Goal: Task Accomplishment & Management: Manage account settings

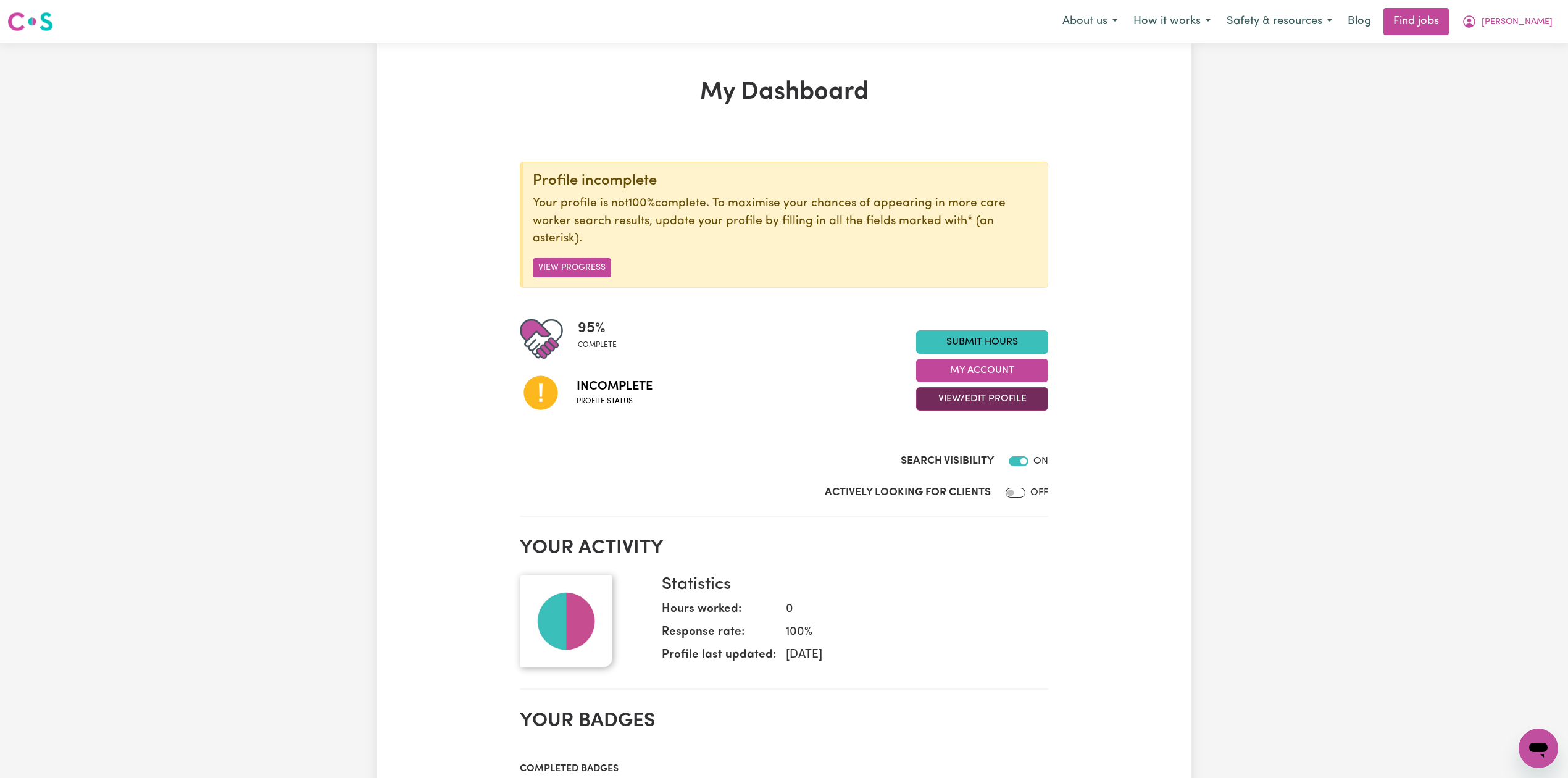
click at [943, 397] on button "View/Edit Profile" at bounding box center [982, 399] width 132 height 24
click at [945, 455] on link "Edit Profile" at bounding box center [975, 455] width 116 height 24
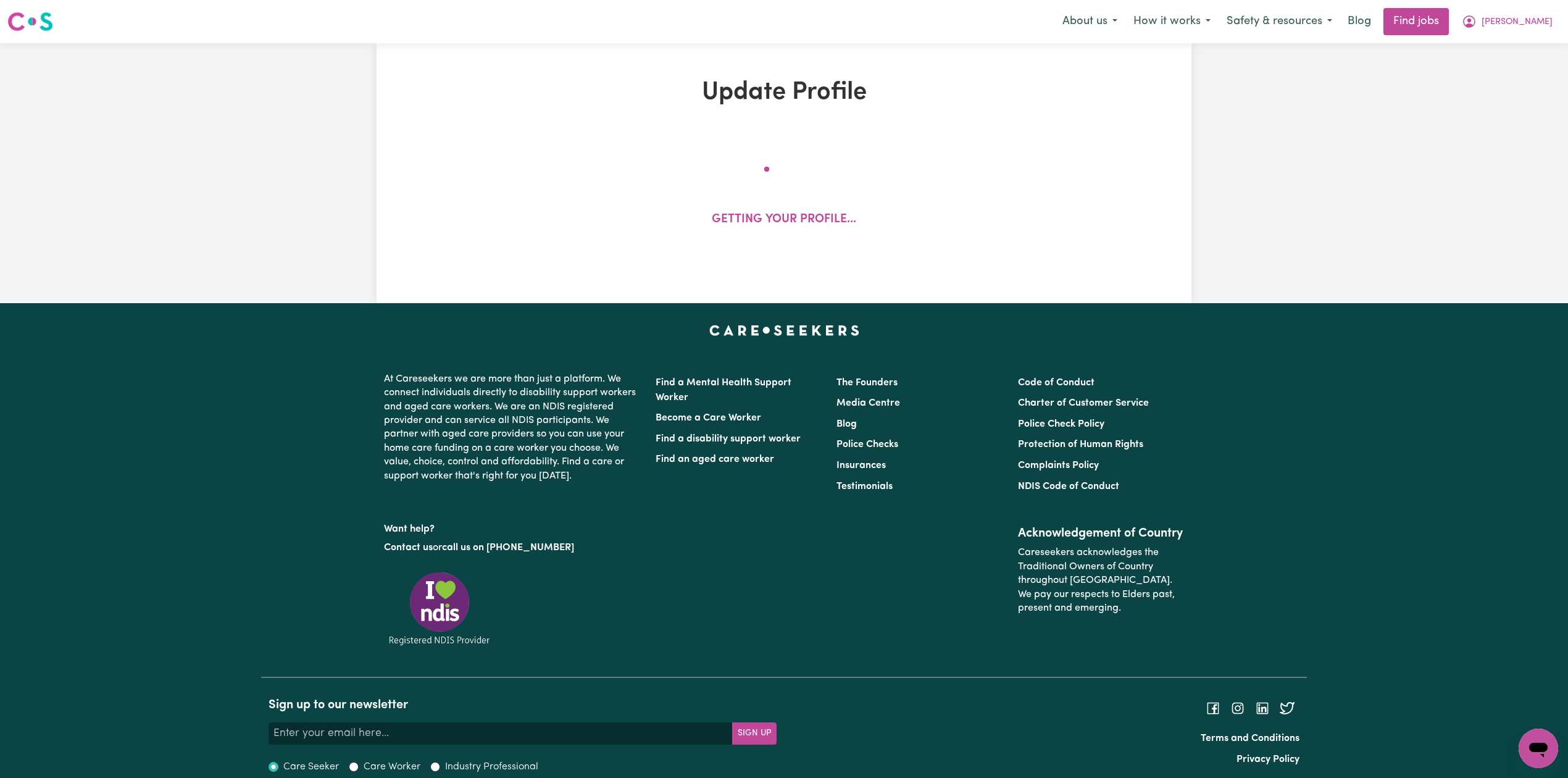
select select "[DEMOGRAPHIC_DATA]"
select select "[DEMOGRAPHIC_DATA] Work Visa"
select select "Studying a healthcare related degree or qualification"
select select "42"
select select "60"
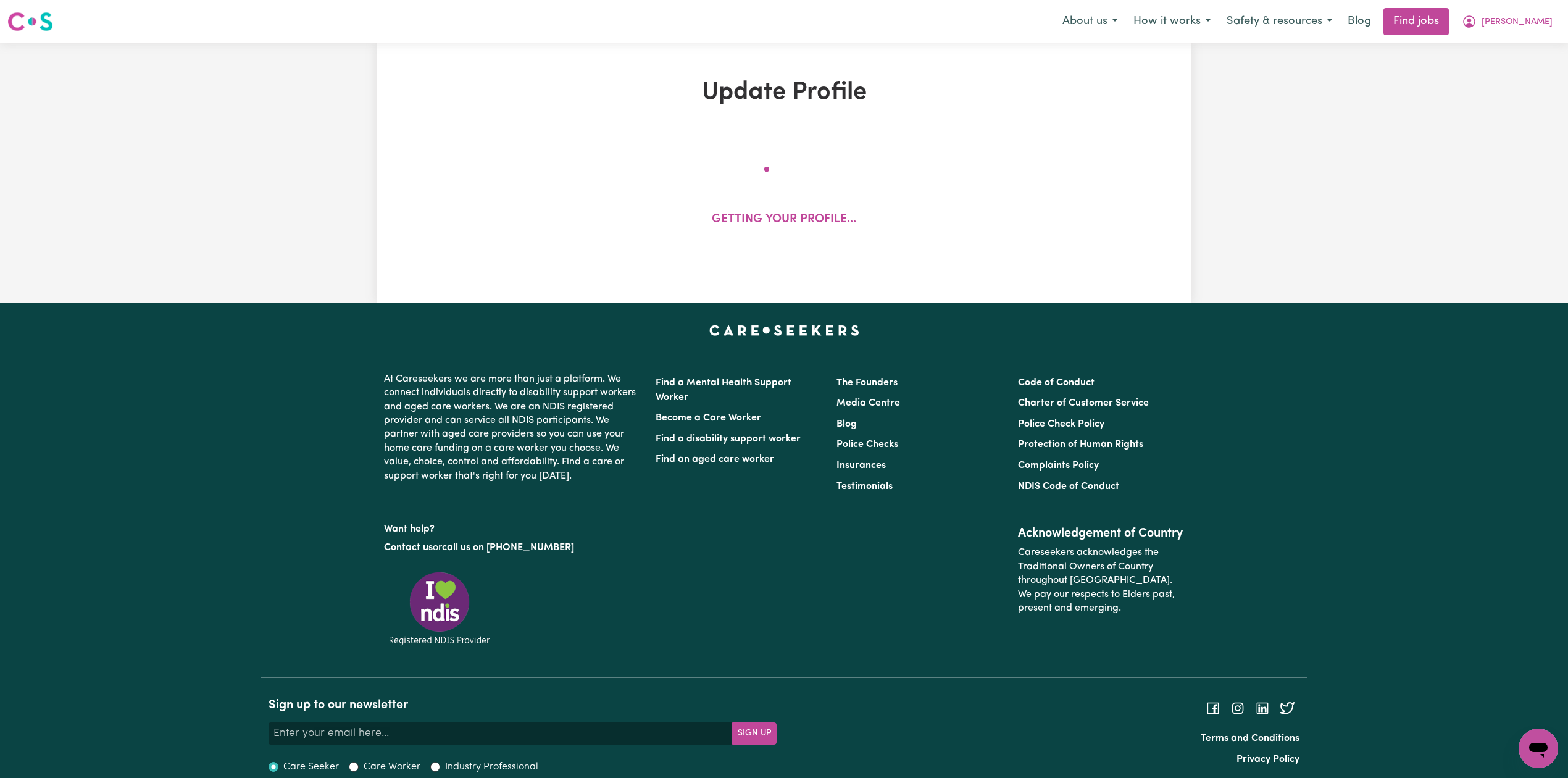
select select "80"
select select "100"
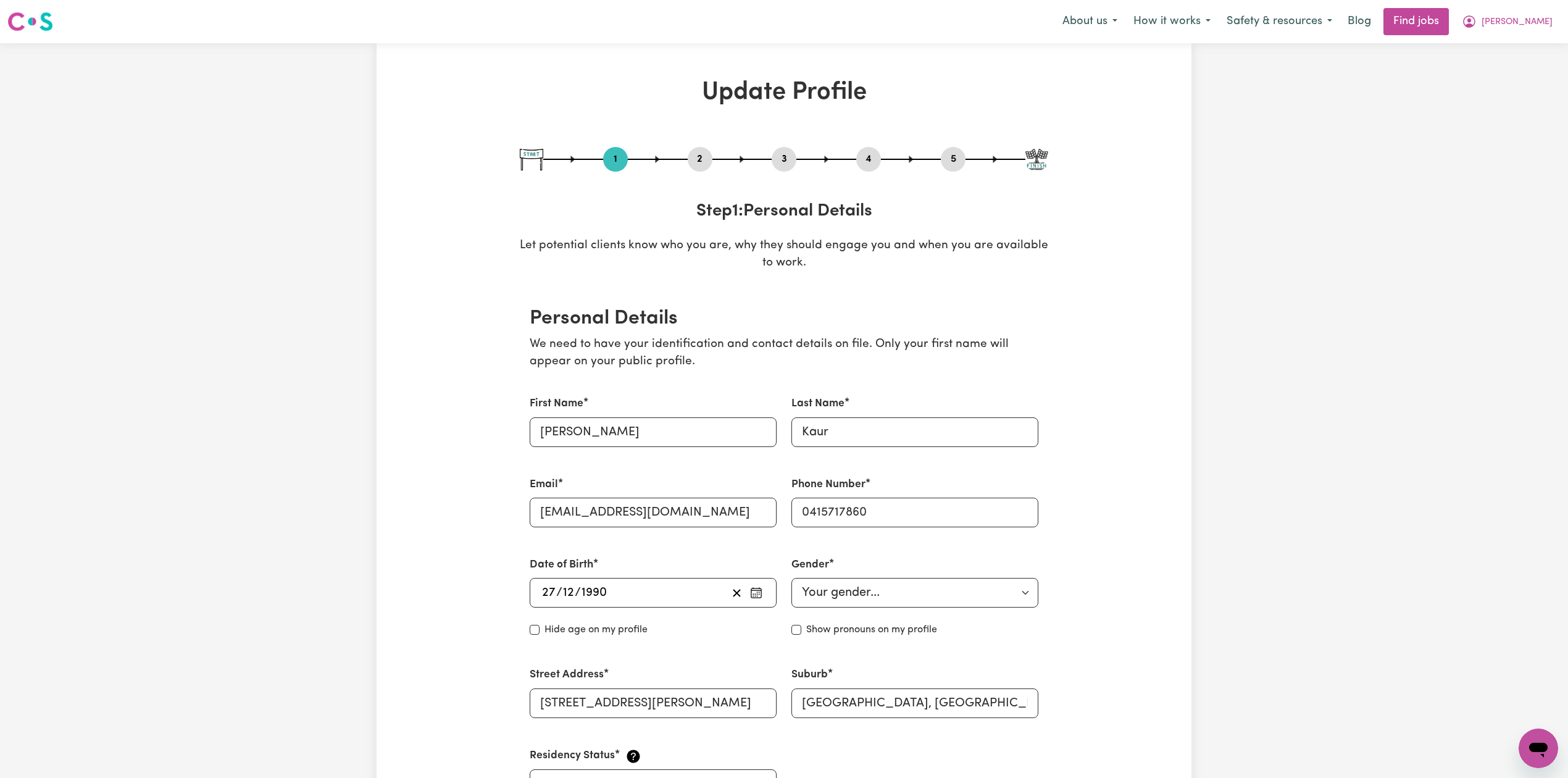
click at [705, 163] on button "2" at bounding box center [699, 159] width 24 height 16
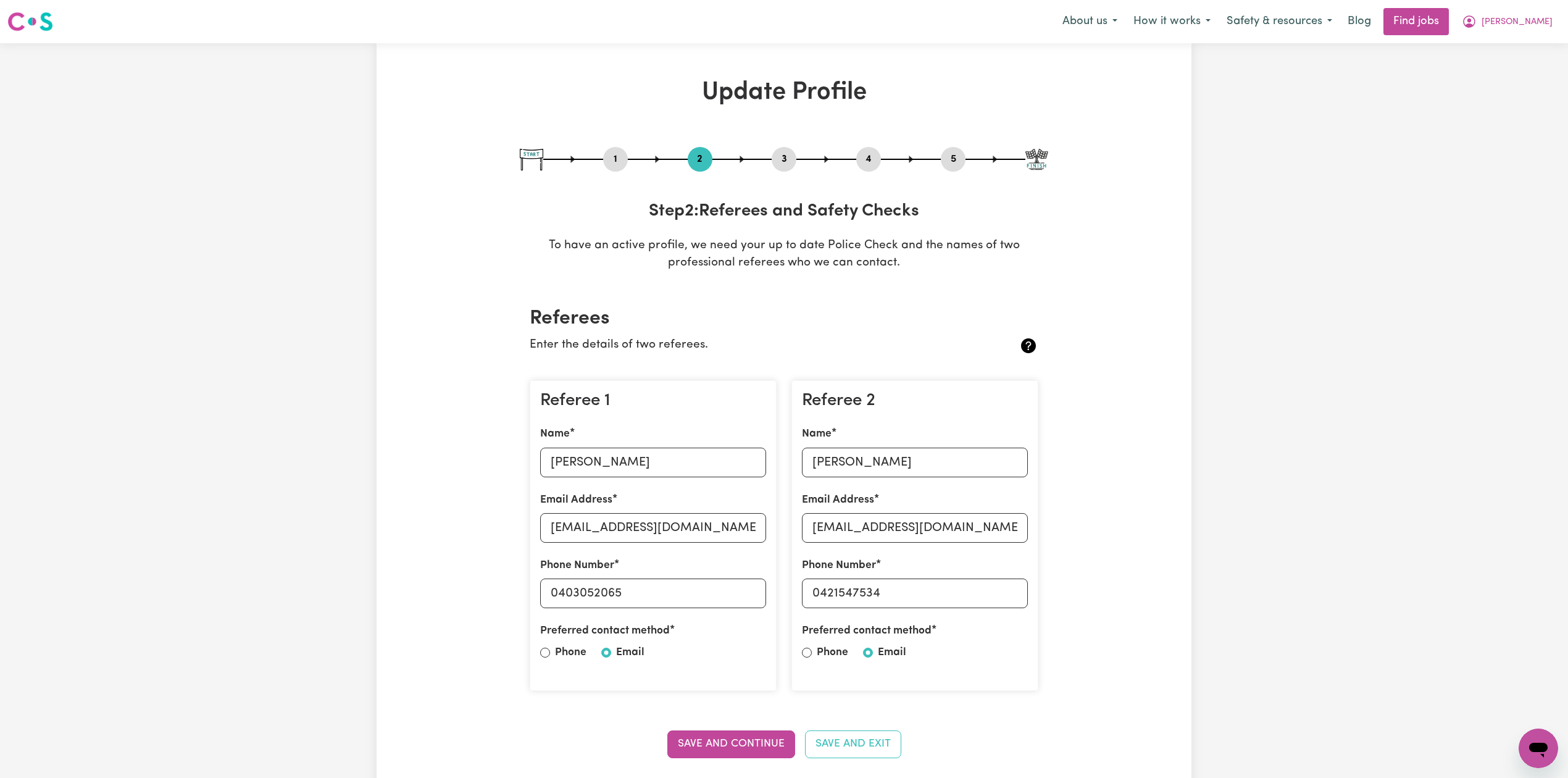
scroll to position [165, 0]
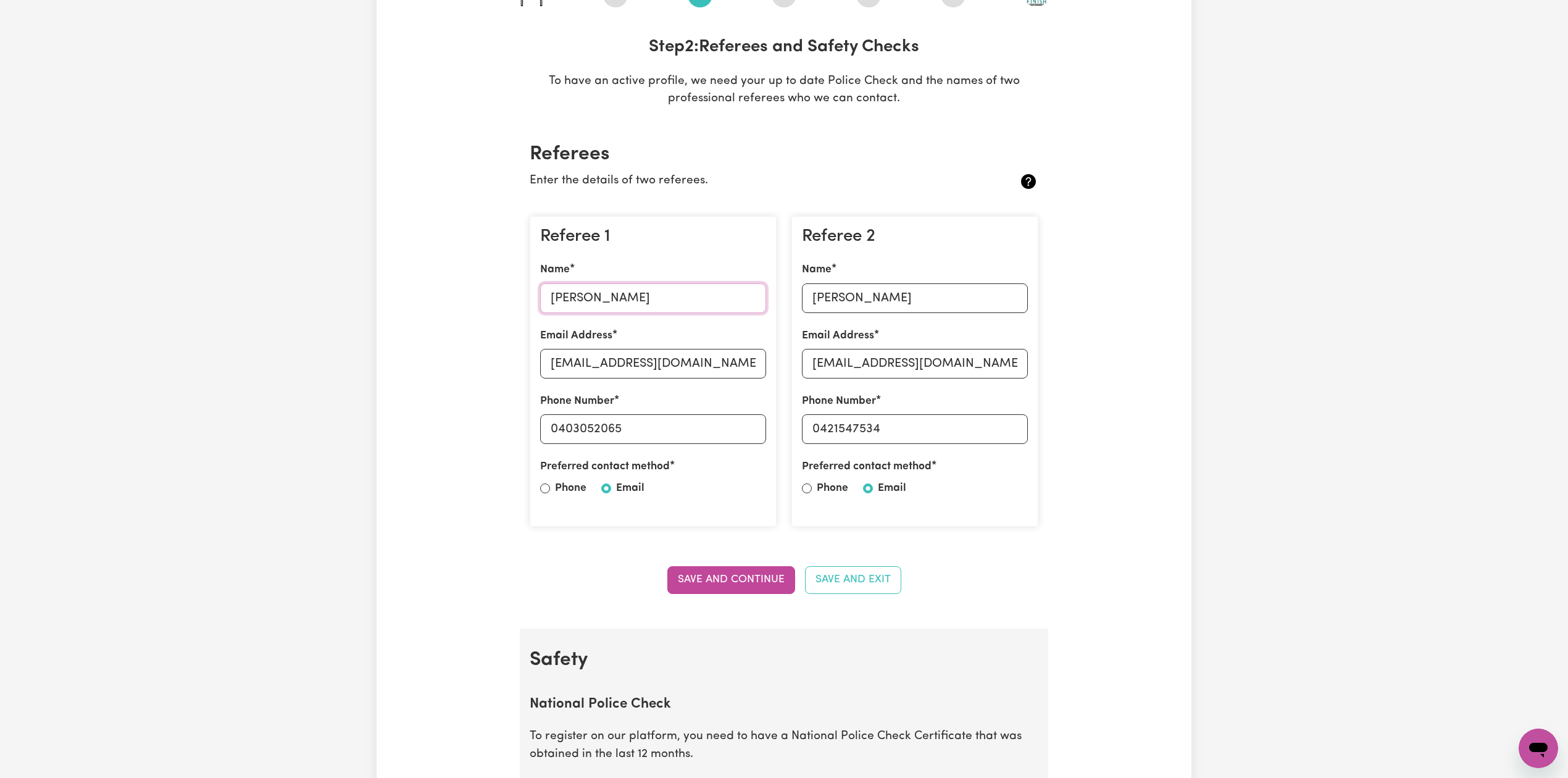
click at [599, 288] on input "[PERSON_NAME]" at bounding box center [653, 298] width 226 height 30
click at [561, 371] on input "[EMAIL_ADDRESS][DOMAIN_NAME]" at bounding box center [653, 363] width 226 height 30
drag, startPoint x: 561, startPoint y: 429, endPoint x: 13, endPoint y: 453, distance: 548.5
click at [638, 438] on input "0403052065" at bounding box center [653, 429] width 226 height 30
drag, startPoint x: 881, startPoint y: 303, endPoint x: 863, endPoint y: 301, distance: 18.1
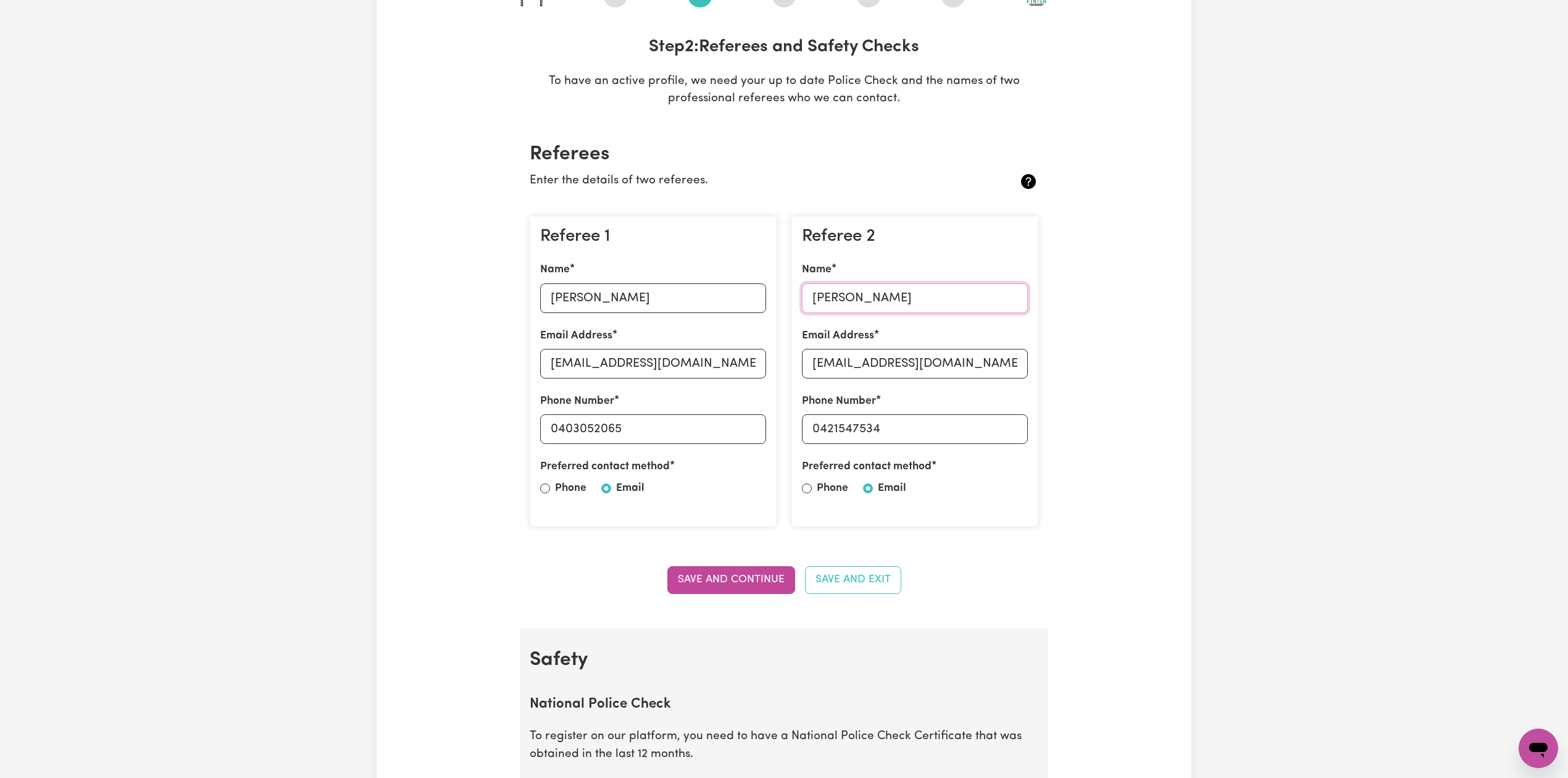
click at [881, 303] on input "[PERSON_NAME]" at bounding box center [915, 298] width 226 height 30
click at [889, 363] on input "[EMAIL_ADDRESS][DOMAIN_NAME]" at bounding box center [915, 363] width 226 height 30
drag, startPoint x: 822, startPoint y: 425, endPoint x: 927, endPoint y: 462, distance: 111.3
click at [1014, 445] on div "Referee 2 Name [PERSON_NAME] Email Address [EMAIL_ADDRESS][DOMAIN_NAME] Phone N…" at bounding box center [915, 372] width 247 height 311
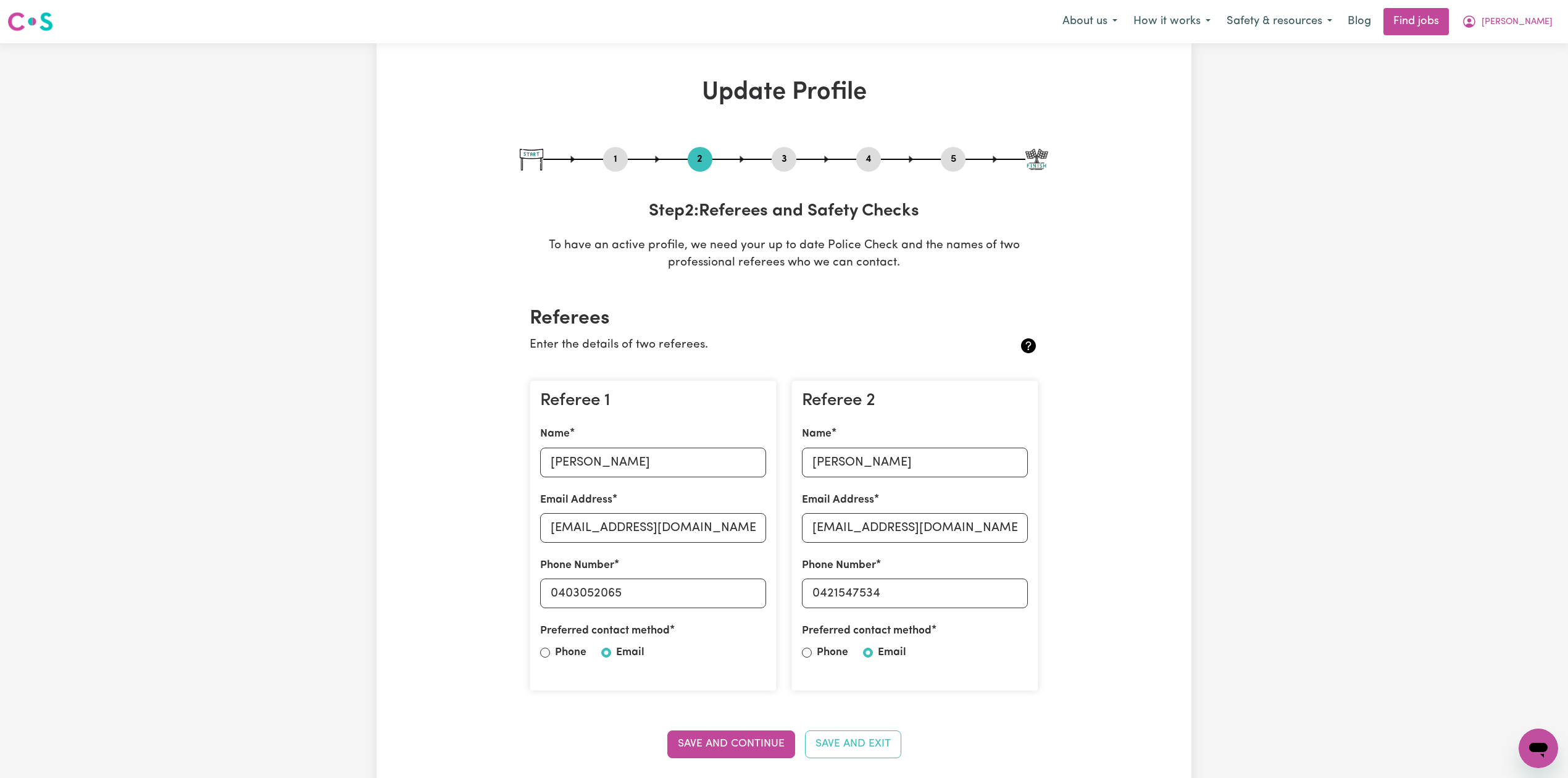
drag, startPoint x: 964, startPoint y: 160, endPoint x: 947, endPoint y: 157, distance: 17.3
click at [963, 160] on button "5" at bounding box center [952, 159] width 24 height 16
select select "I am providing services through another platform"
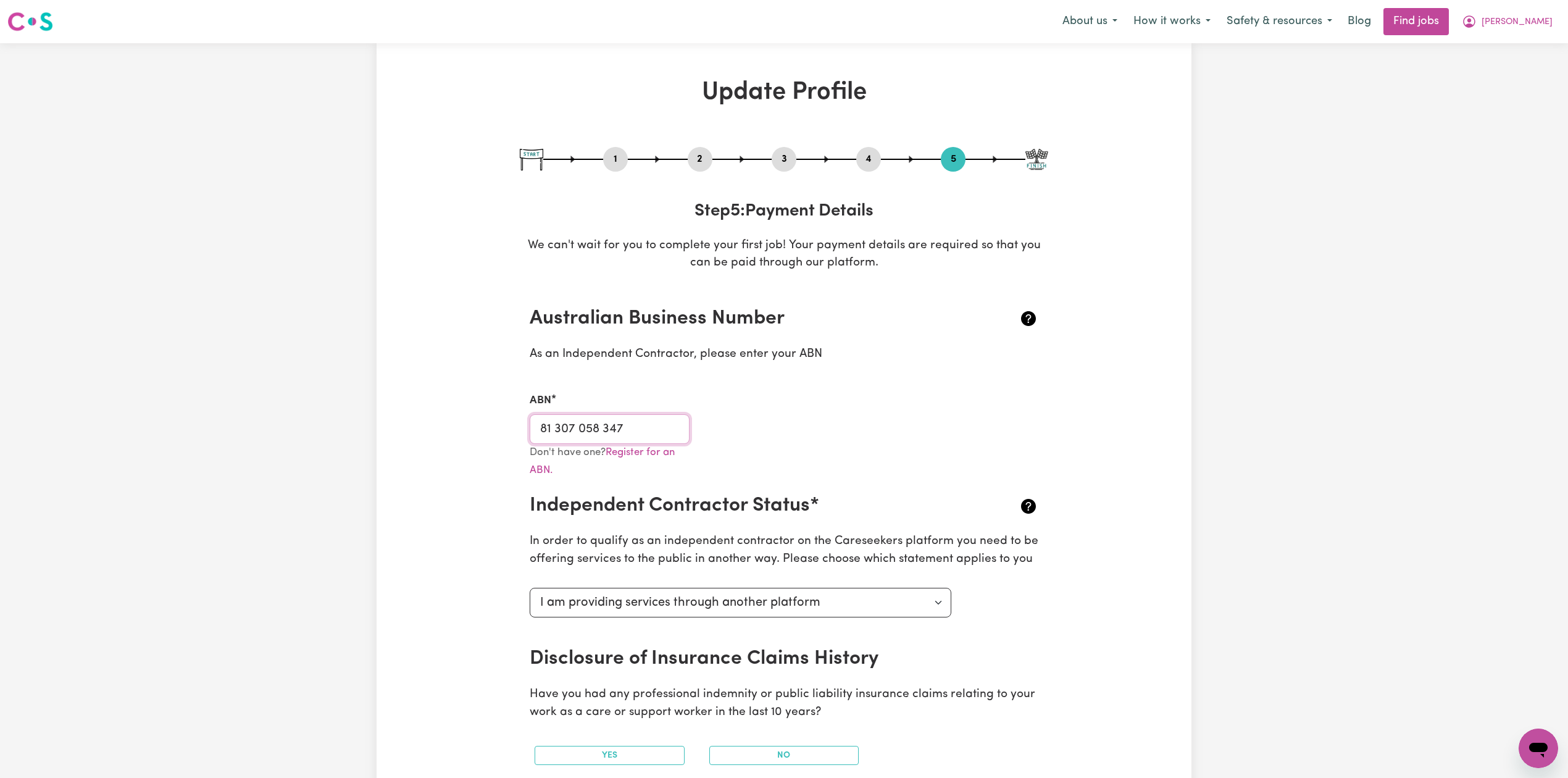
click at [600, 425] on input "81 307 058 347" at bounding box center [609, 429] width 160 height 30
click at [694, 161] on button "2" at bounding box center [699, 159] width 24 height 16
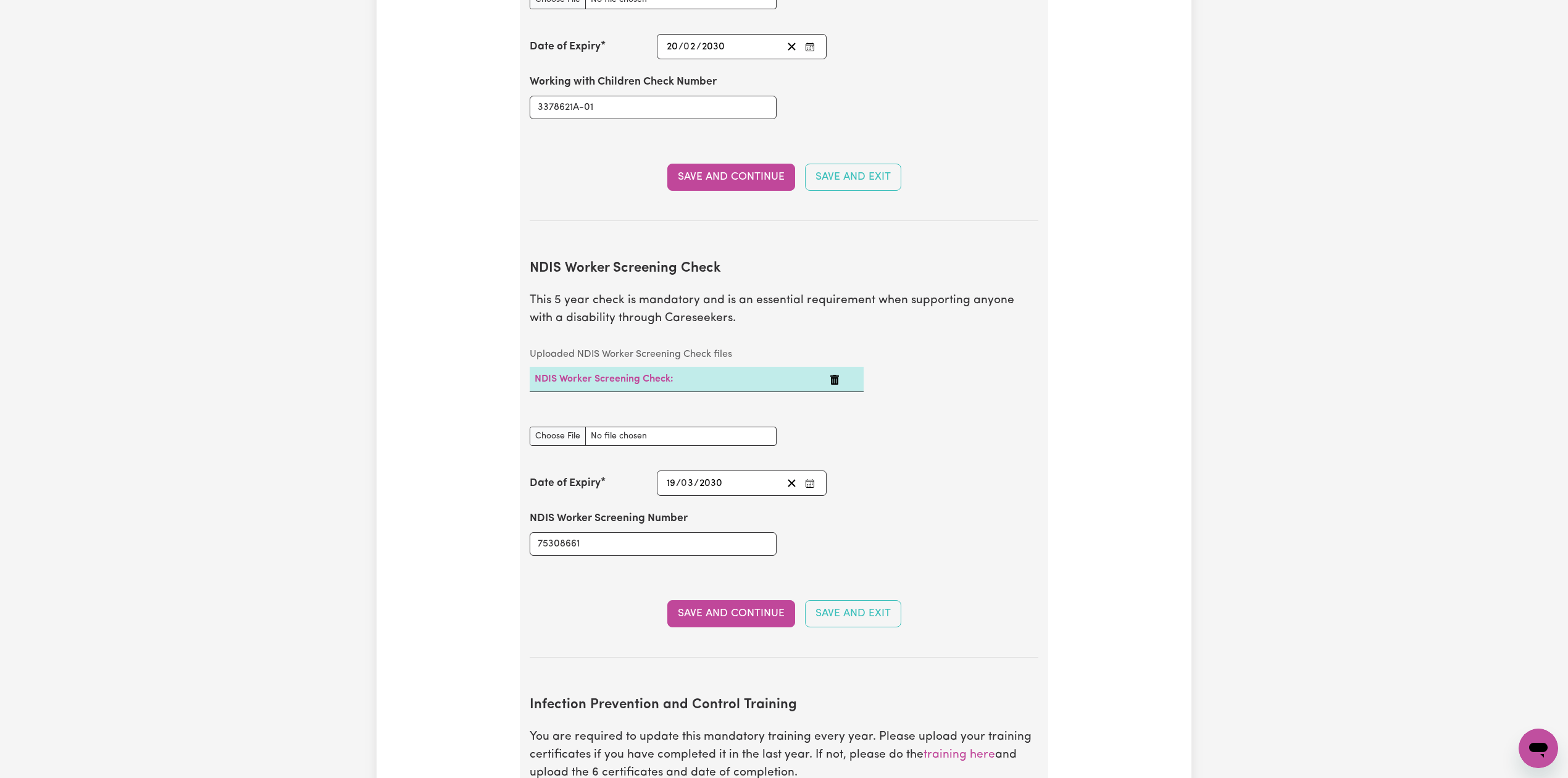
scroll to position [1564, 0]
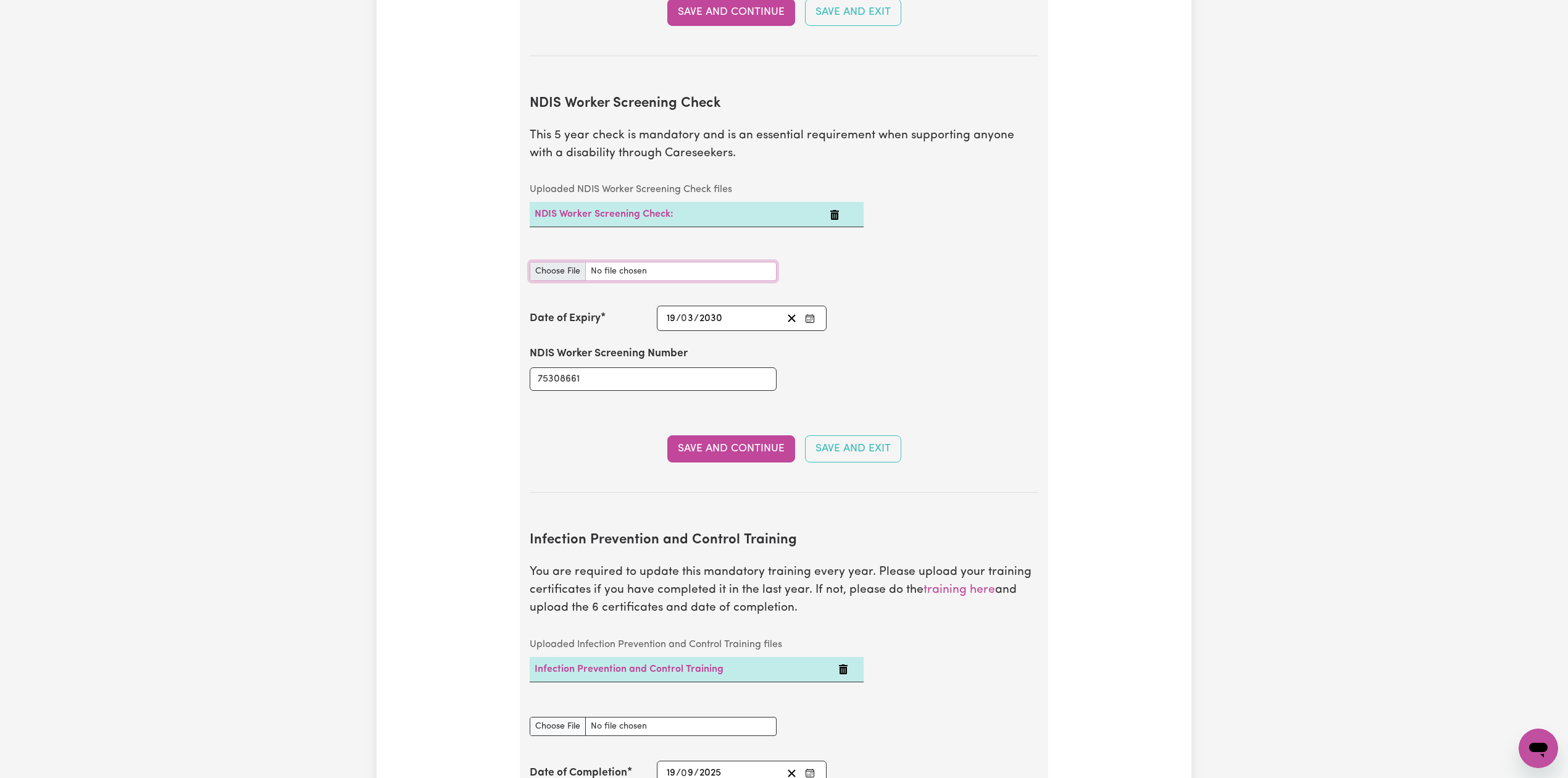
click at [552, 264] on input "NDIS Worker Screening Check document" at bounding box center [653, 270] width 247 height 19
type input "C:\fakepath\[PERSON_NAME] NDIS 75308661 - 19032030.jpeg"
click at [710, 435] on button "Save and Continue" at bounding box center [731, 448] width 128 height 27
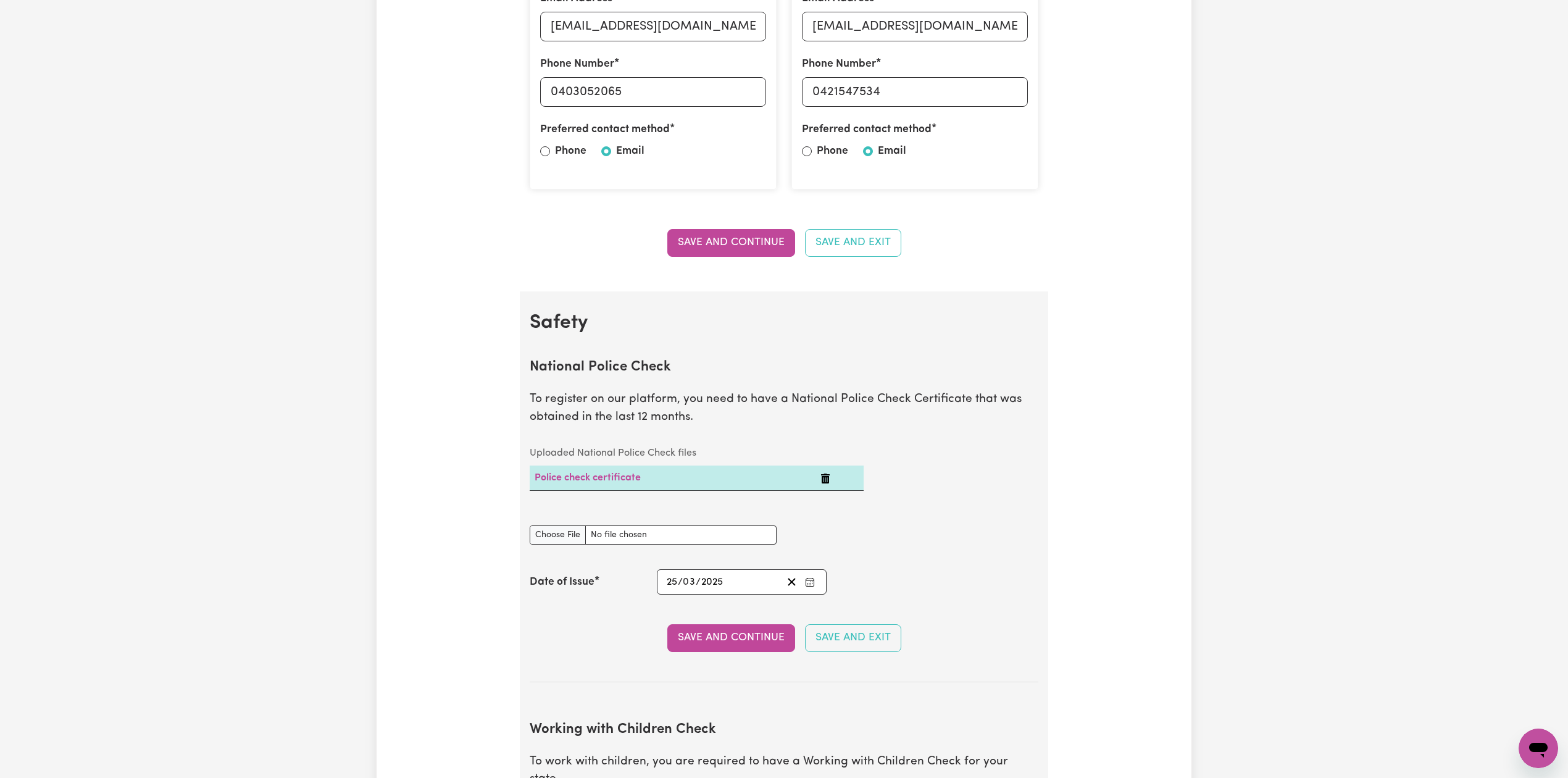
scroll to position [0, 0]
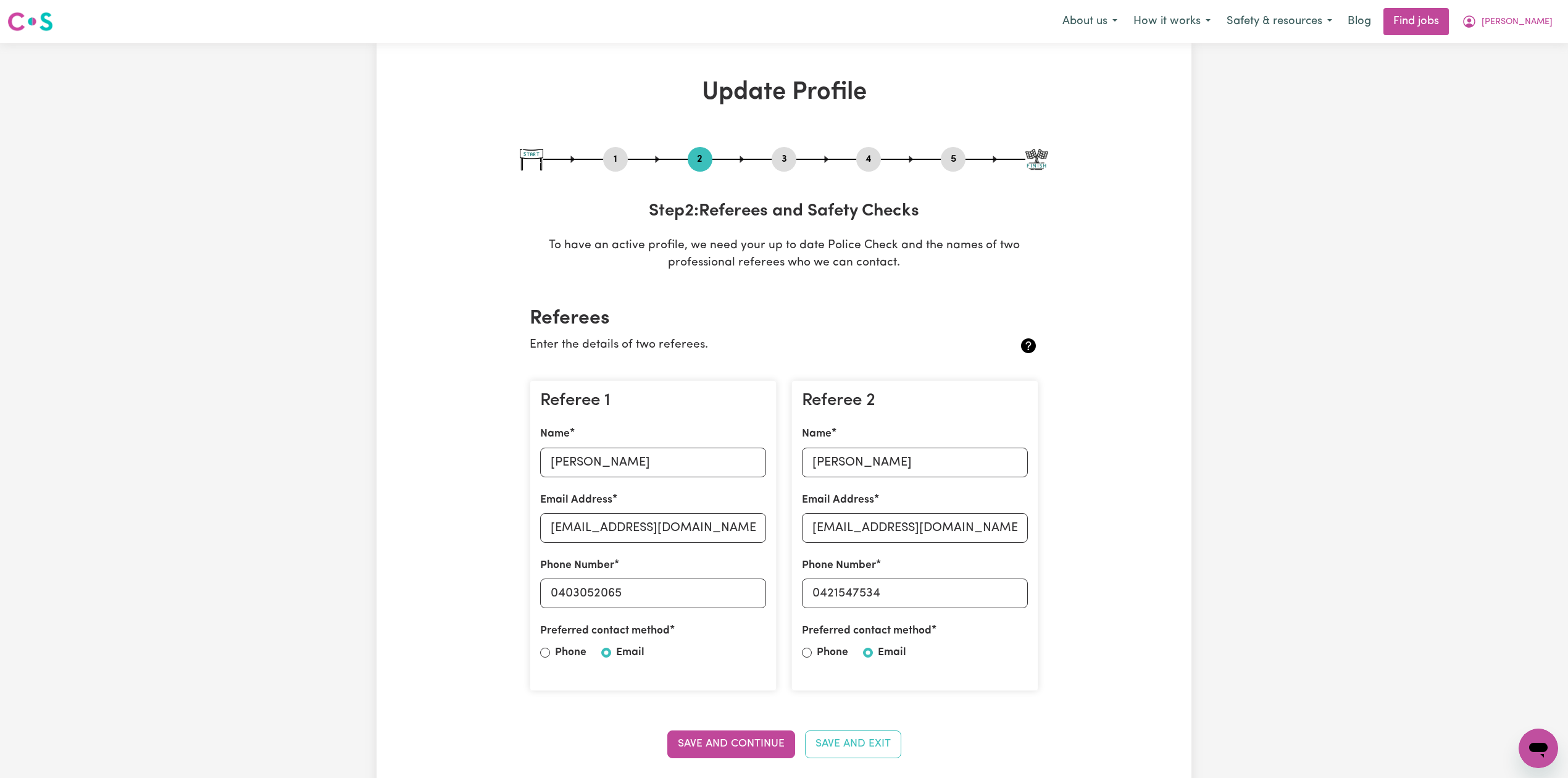
click at [786, 164] on button "3" at bounding box center [784, 159] width 24 height 16
select select "2025"
select select "Certificate III (Individual Support)"
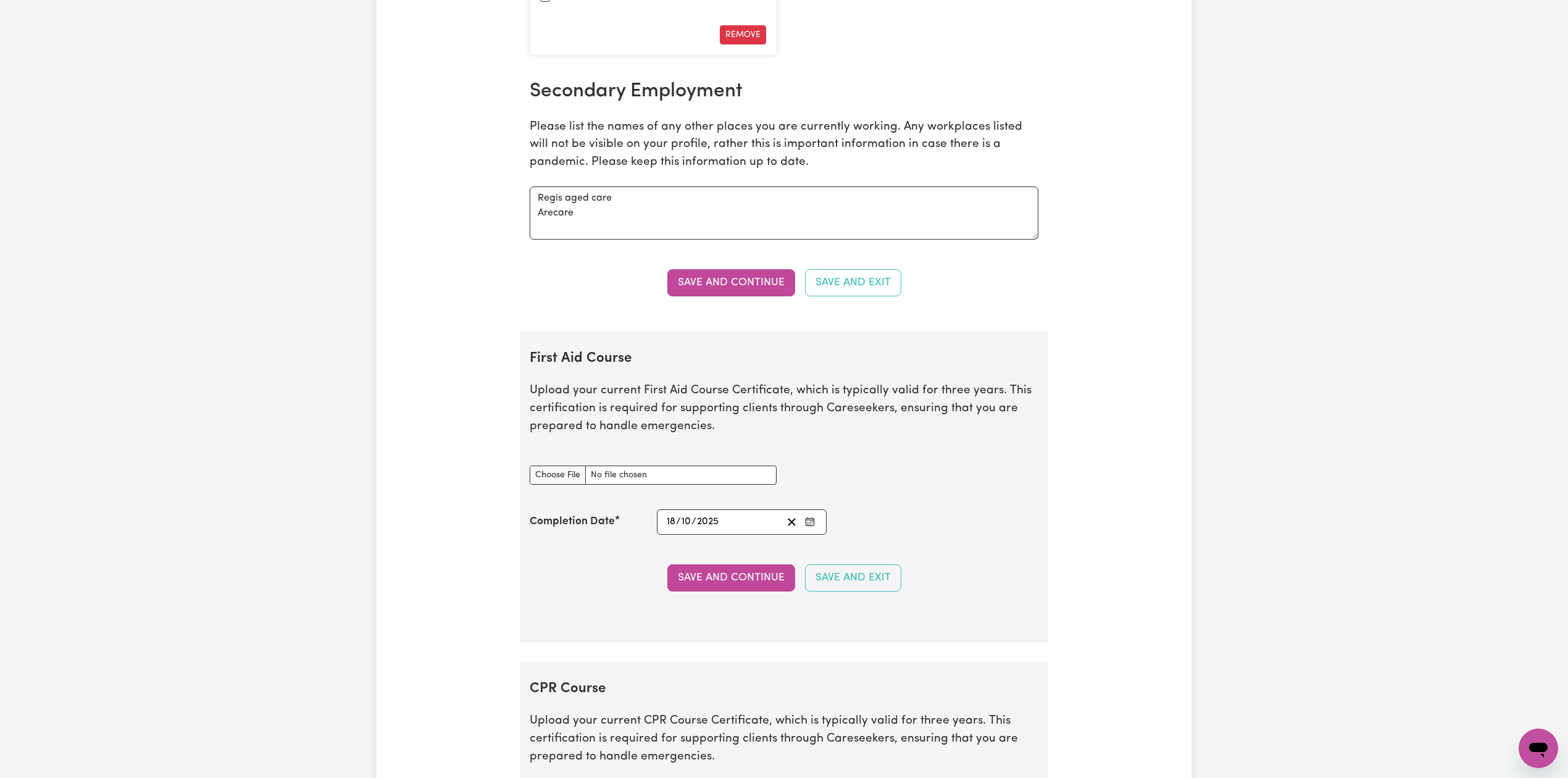
scroll to position [2140, 0]
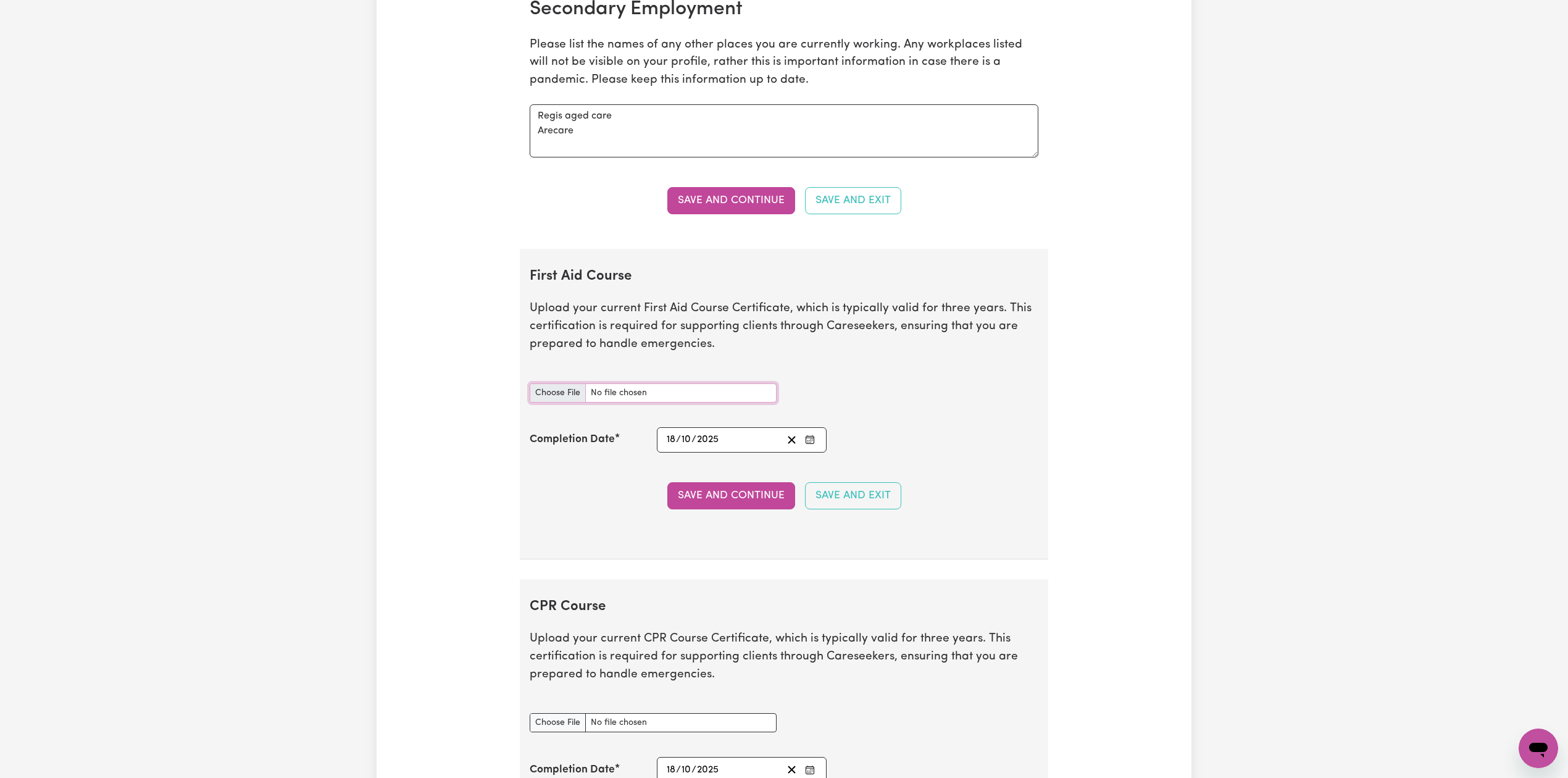
click at [553, 396] on input "First Aid Course document" at bounding box center [653, 392] width 247 height 19
type input "C:\fakepath\[PERSON_NAME] CPR and First Aid Certificate 18102024.JPG"
click at [811, 445] on icon "Enter the Completion Date of your First Aid Course" at bounding box center [810, 439] width 10 height 10
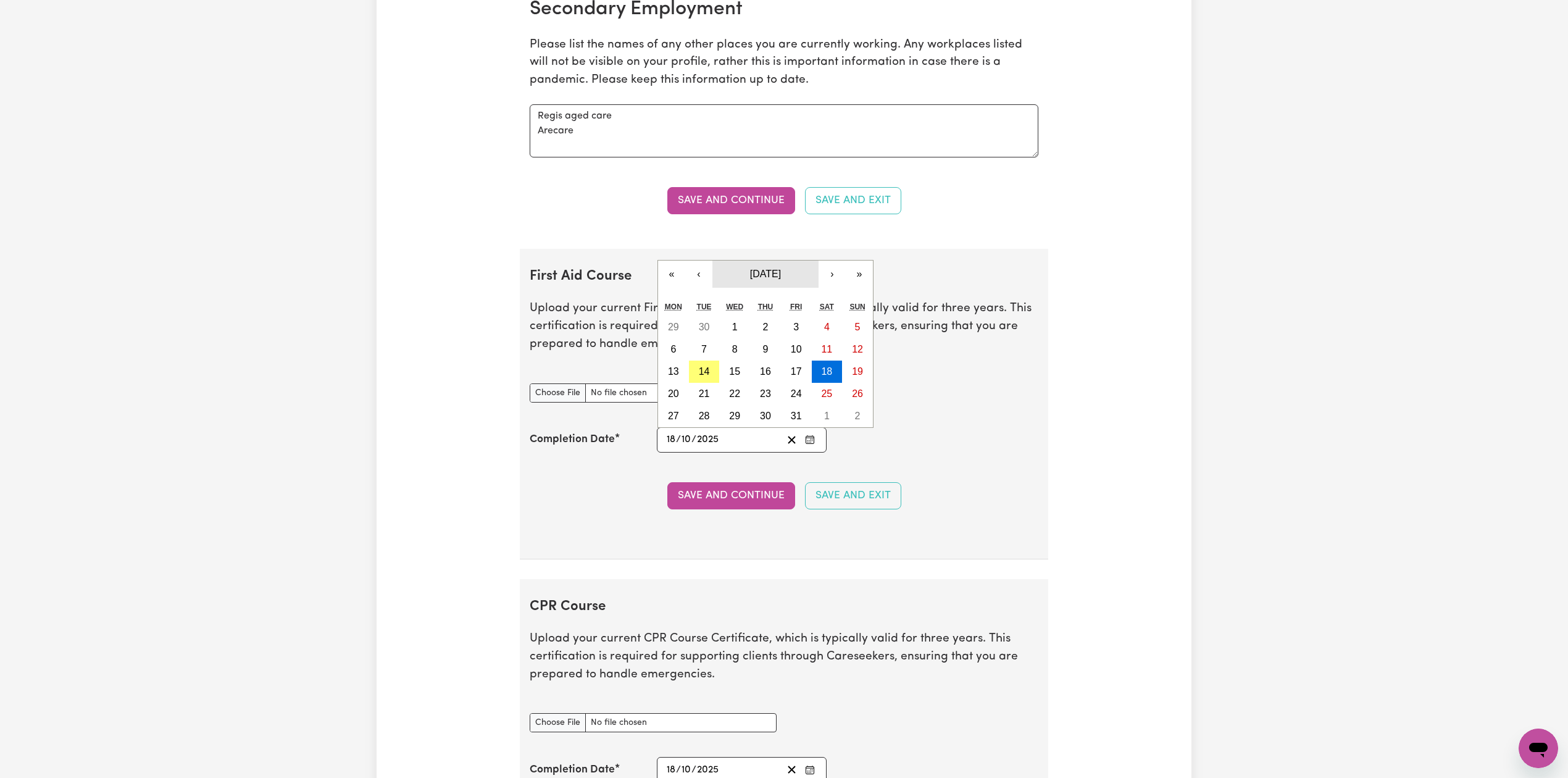
click at [779, 277] on button "[DATE]" at bounding box center [766, 274] width 106 height 27
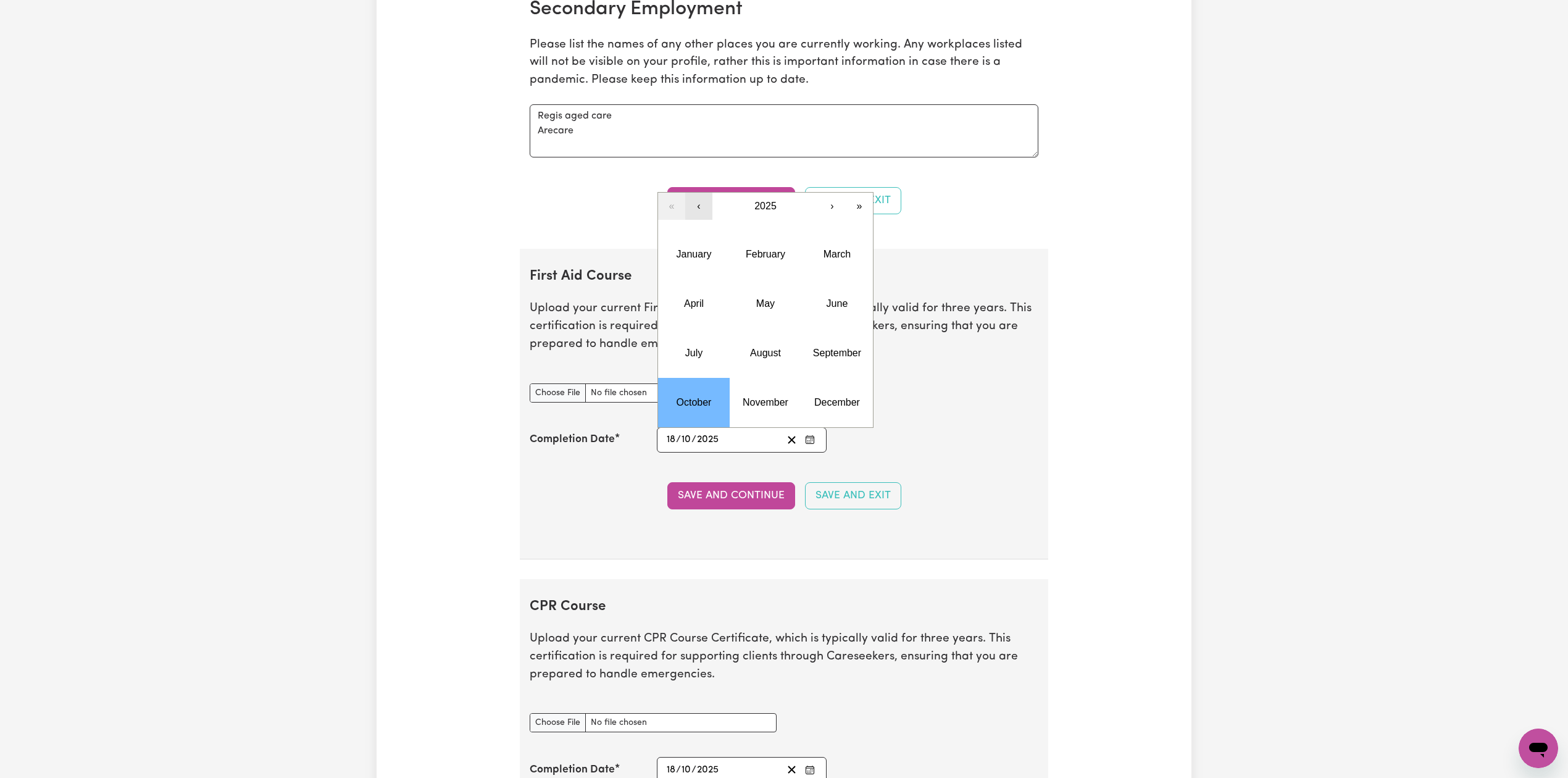
click at [704, 218] on button "‹" at bounding box center [699, 206] width 27 height 27
click at [675, 411] on button "October" at bounding box center [694, 402] width 72 height 49
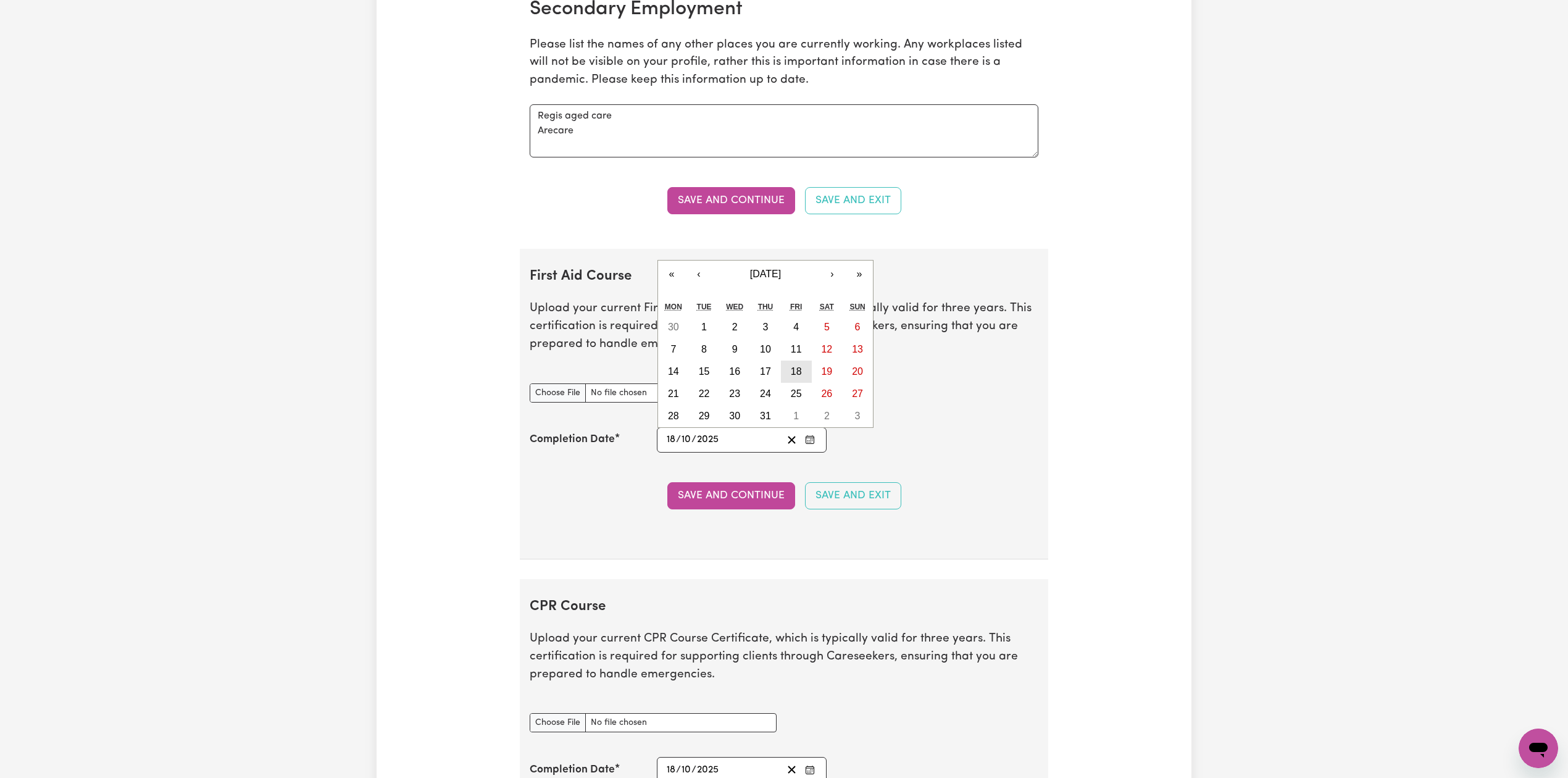
click at [791, 376] on abbr "18" at bounding box center [796, 371] width 11 height 10
type input "[DATE]"
type input "2024"
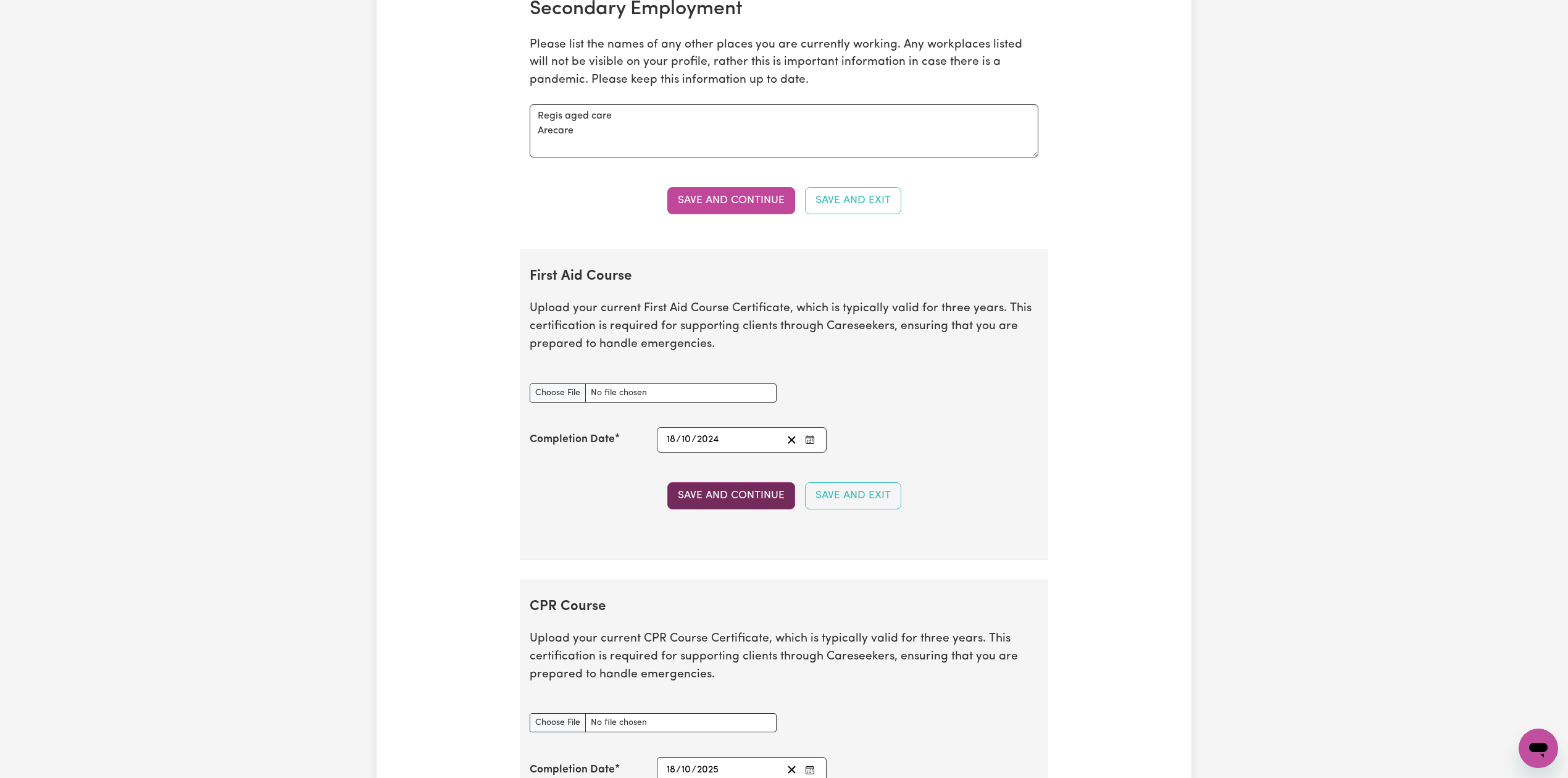
click at [724, 509] on button "Save and Continue" at bounding box center [731, 496] width 128 height 27
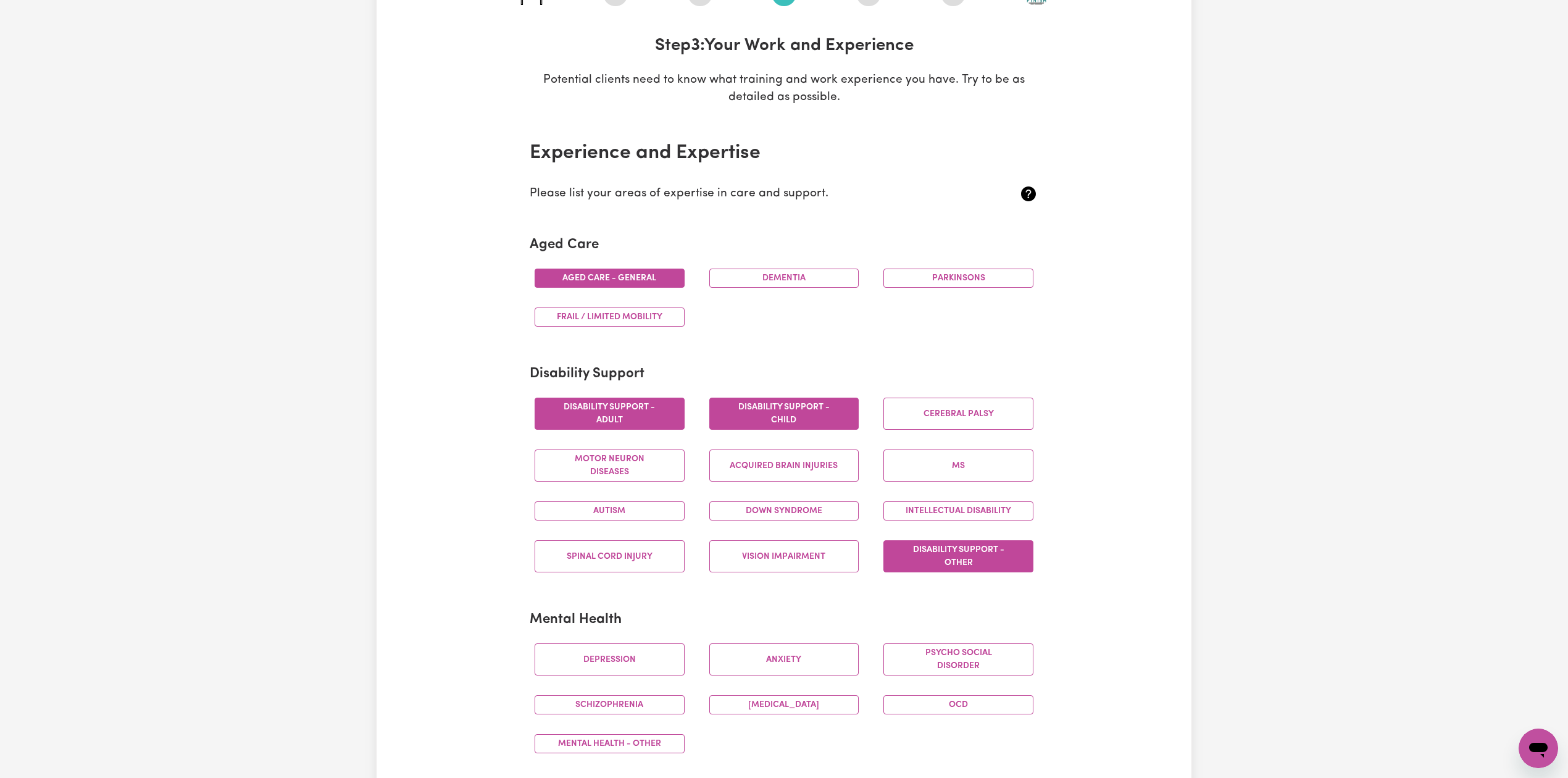
scroll to position [0, 0]
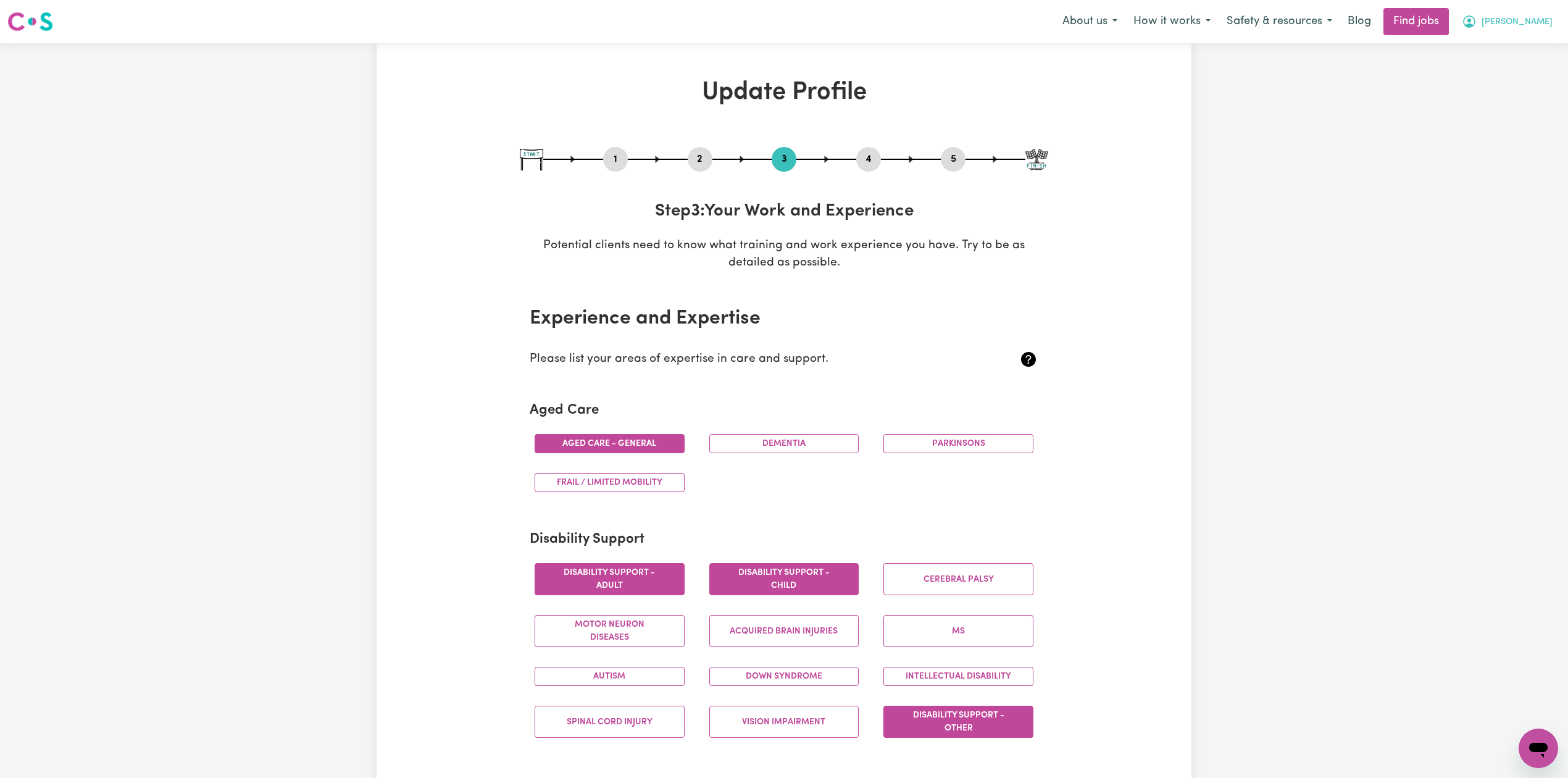
click at [1537, 21] on span "[PERSON_NAME]" at bounding box center [1517, 22] width 71 height 13
click at [1504, 94] on link "Logout" at bounding box center [1512, 95] width 98 height 24
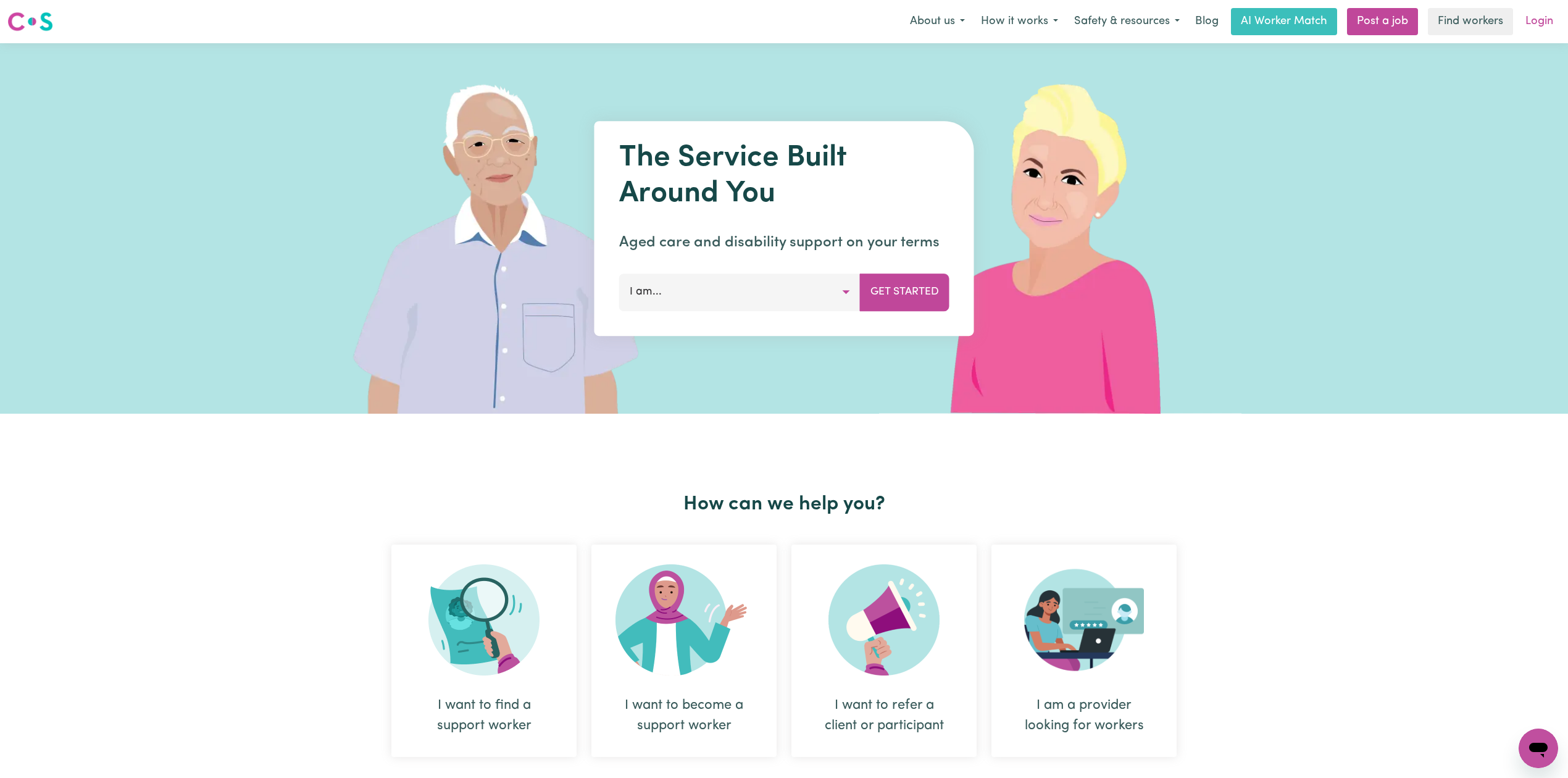
click at [1537, 22] on link "Login" at bounding box center [1539, 22] width 43 height 27
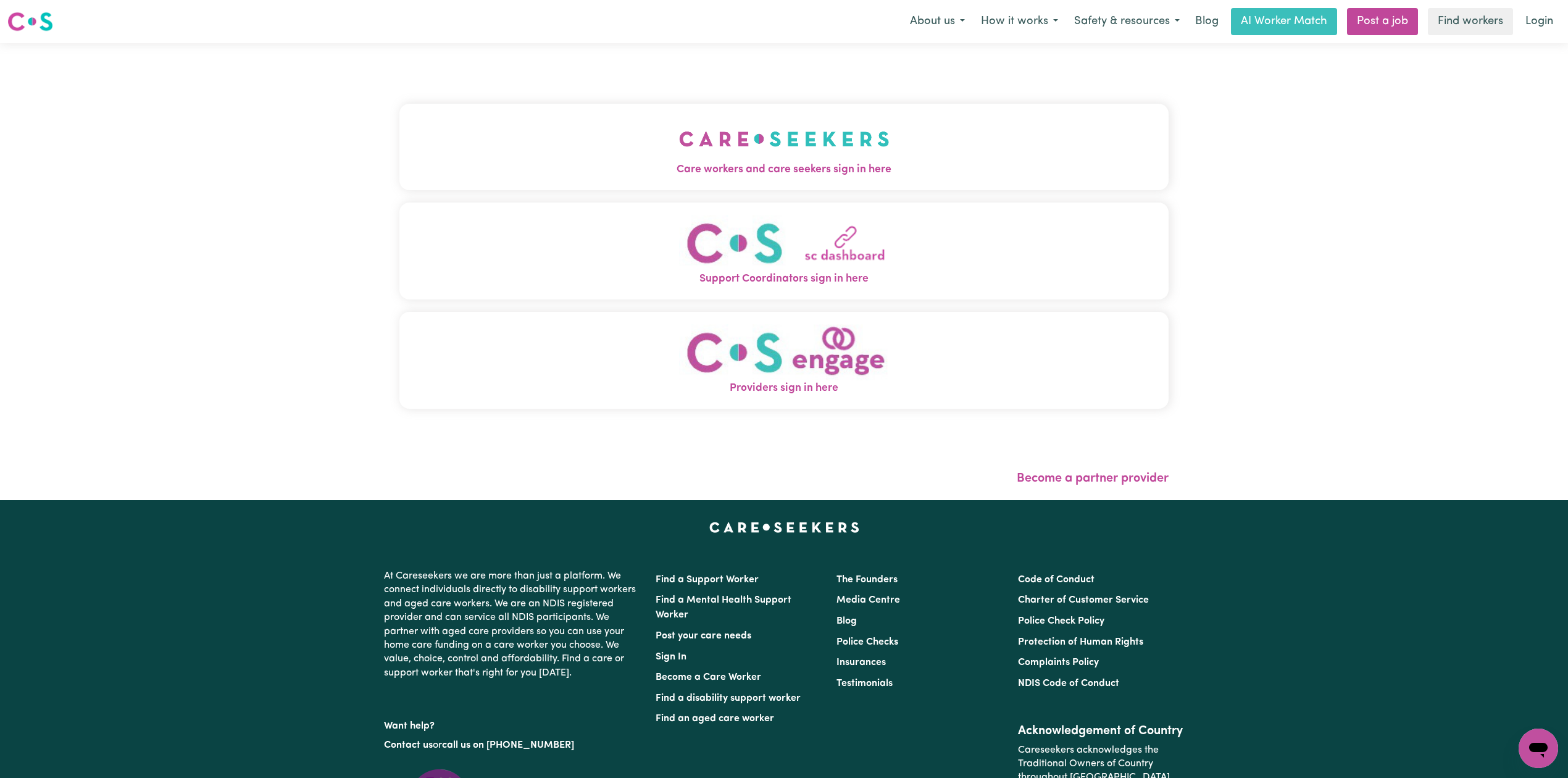
click at [679, 127] on img "Care workers and care seekers sign in here" at bounding box center [784, 139] width 211 height 46
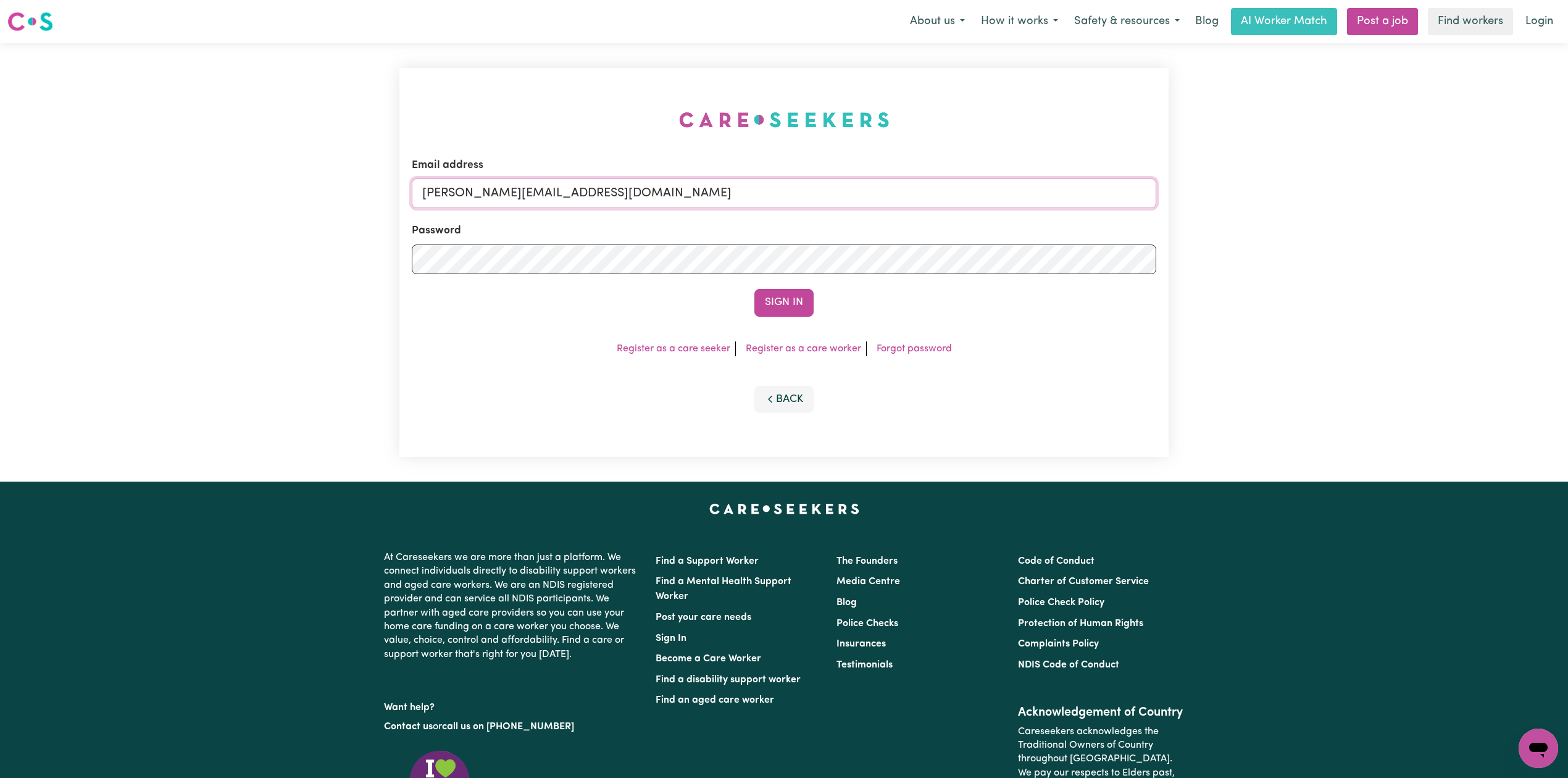
click at [598, 206] on input "[PERSON_NAME][EMAIL_ADDRESS][DOMAIN_NAME]" at bounding box center [784, 193] width 745 height 30
drag, startPoint x: 485, startPoint y: 188, endPoint x: 838, endPoint y: 226, distance: 355.0
click at [838, 226] on form "Email address Superuser~[EMAIL_ADDRESS][DOMAIN_NAME] Password Sign In" at bounding box center [784, 237] width 745 height 159
type input "Superuser~[EMAIL_ADDRESS][DOMAIN_NAME]"
click at [800, 310] on button "Sign In" at bounding box center [784, 302] width 59 height 27
